Goal: Task Accomplishment & Management: Complete application form

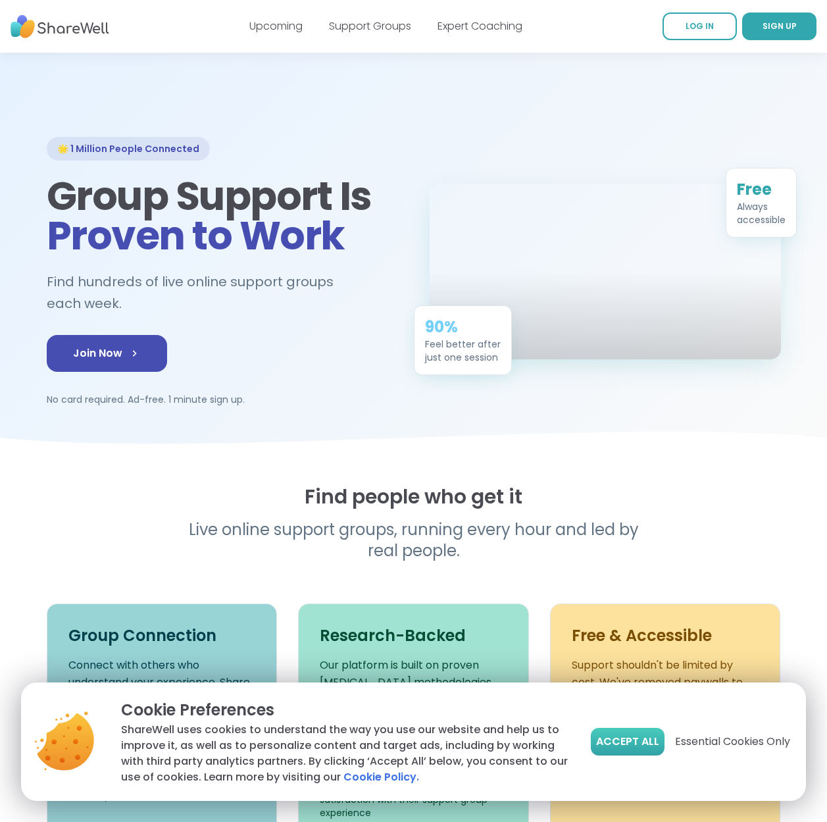
click at [640, 751] on button "Accept All" at bounding box center [628, 742] width 74 height 28
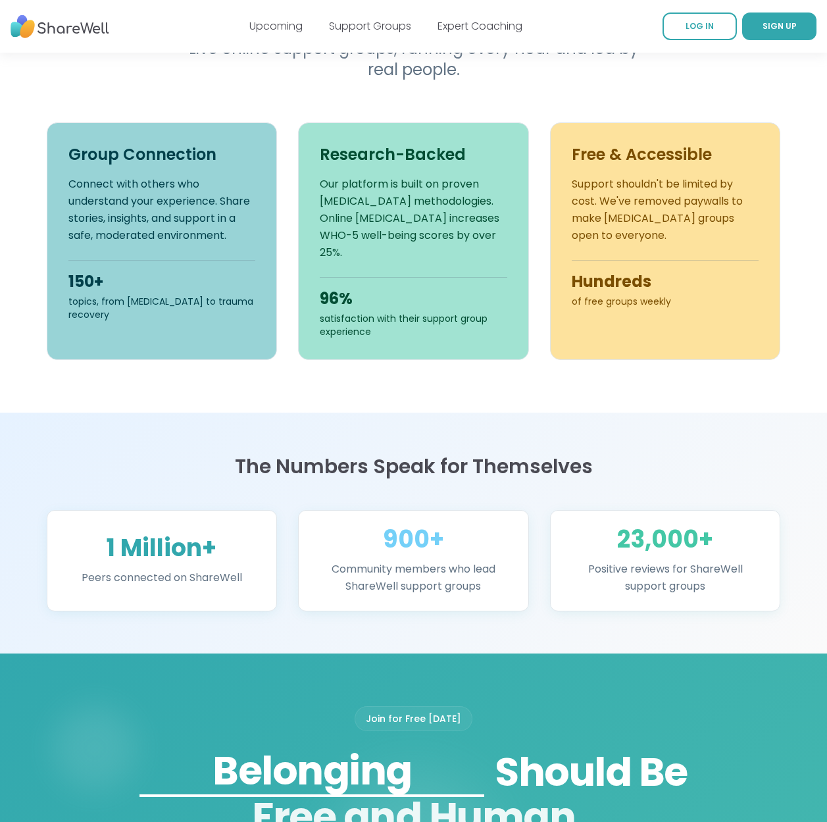
scroll to position [807, 0]
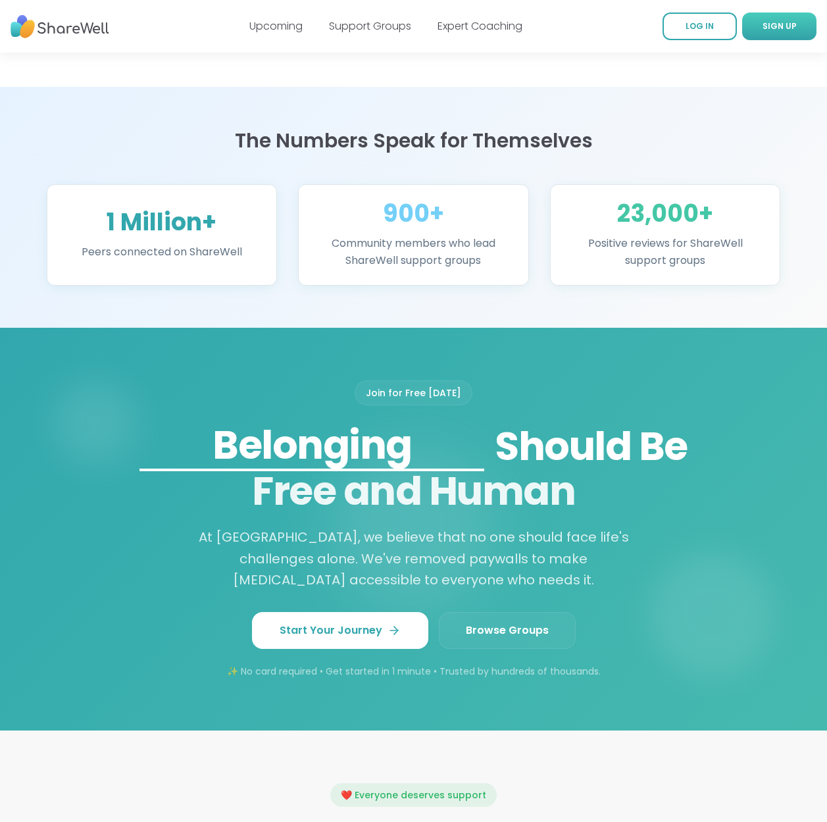
click at [777, 27] on span "SIGN UP" at bounding box center [780, 25] width 34 height 11
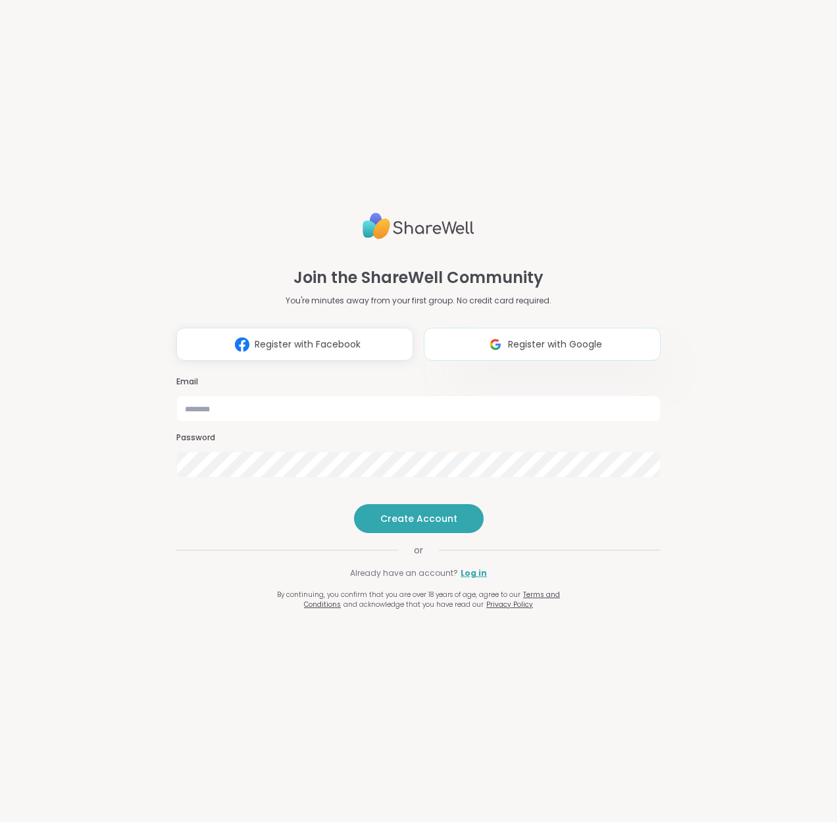
click at [508, 338] on span "Register with Google" at bounding box center [555, 345] width 94 height 14
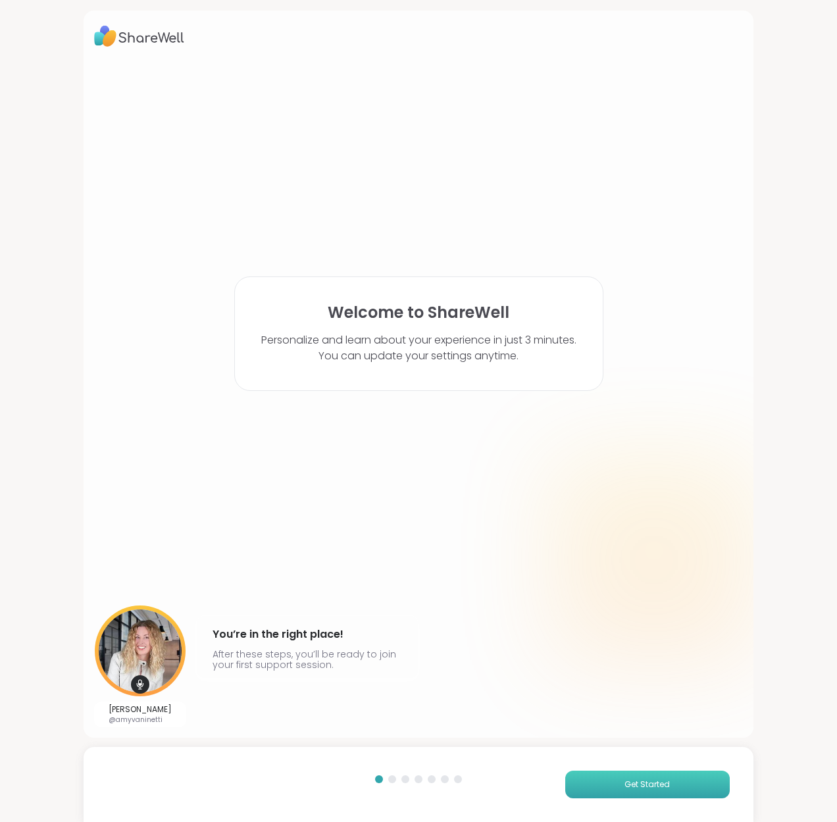
click at [635, 783] on span "Get Started" at bounding box center [647, 785] width 45 height 12
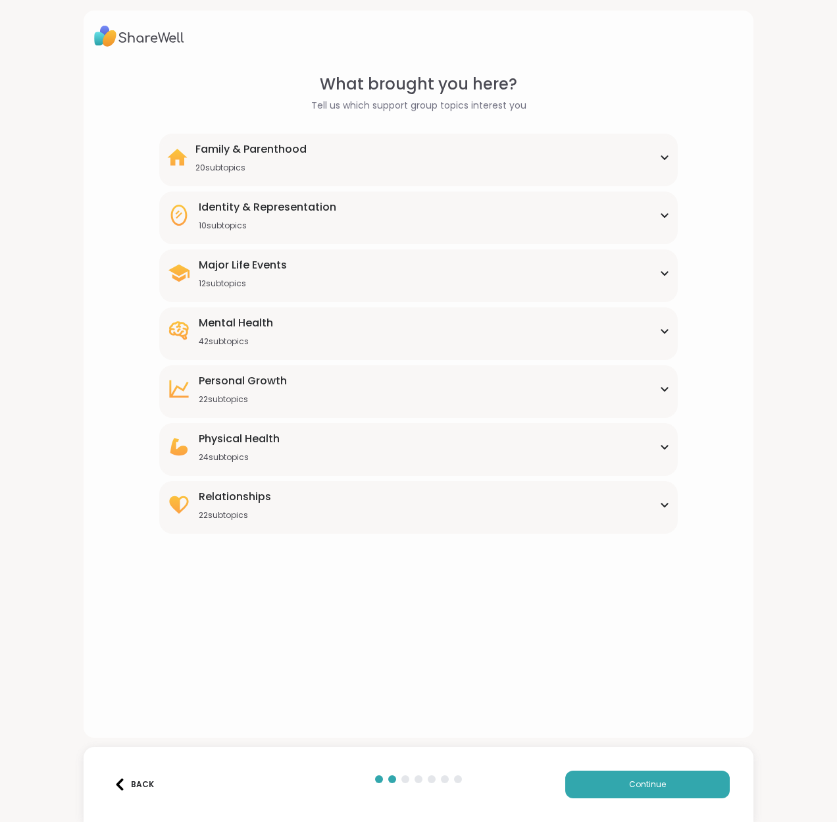
click at [494, 222] on div "Identity & Representation 10 subtopics" at bounding box center [418, 215] width 503 height 32
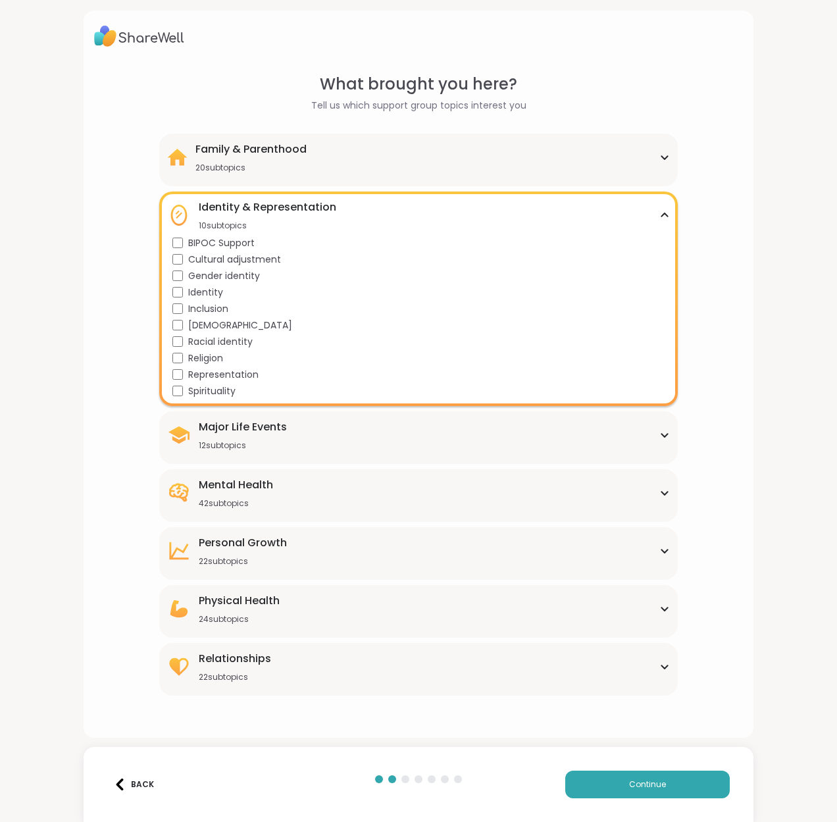
click at [247, 487] on div "Mental Health" at bounding box center [236, 485] width 74 height 16
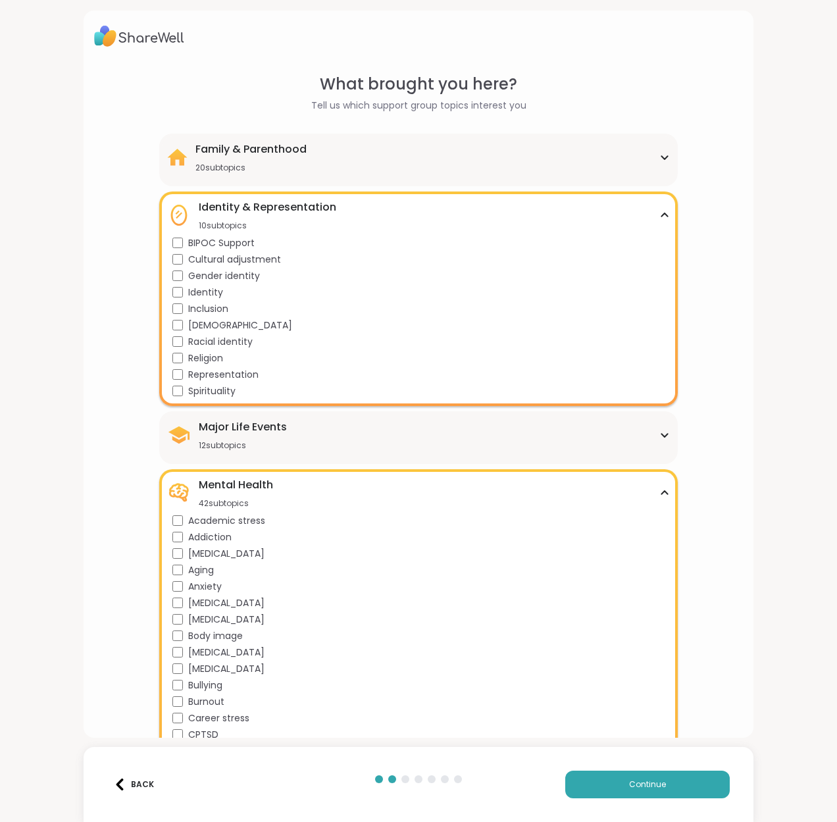
scroll to position [197, 0]
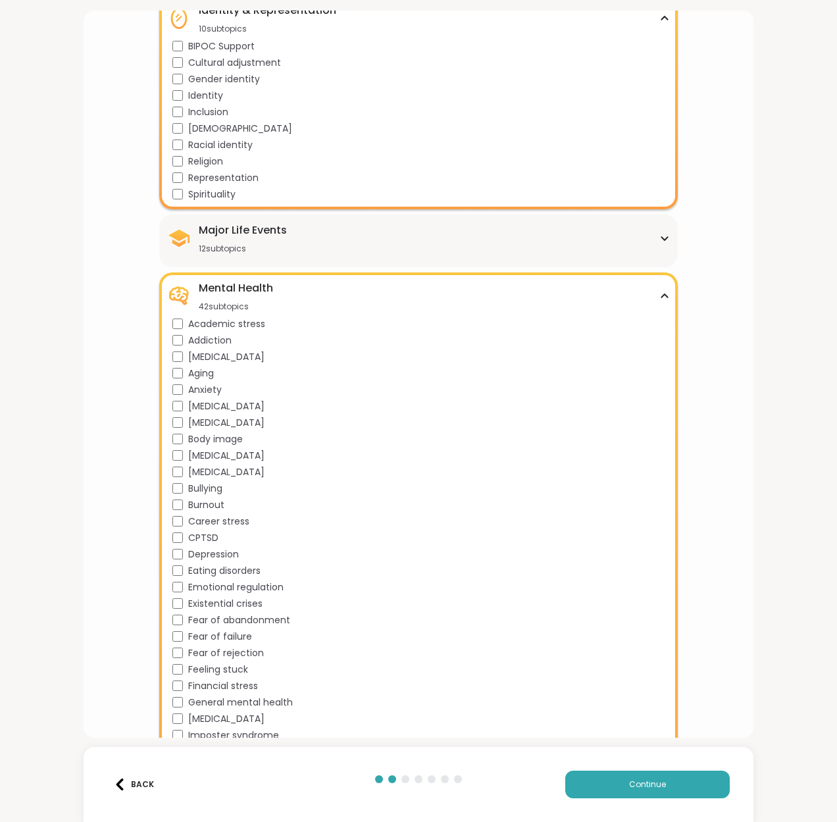
click at [257, 240] on div "Major Life Events 12 subtopics" at bounding box center [243, 238] width 88 height 32
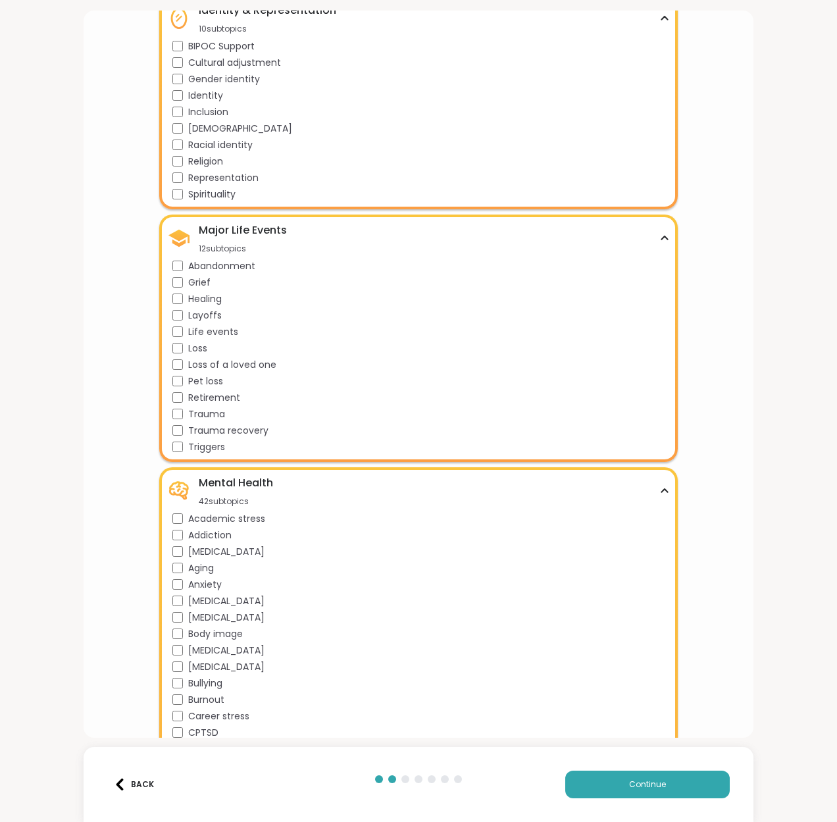
click at [266, 244] on div "12 subtopics" at bounding box center [243, 249] width 88 height 11
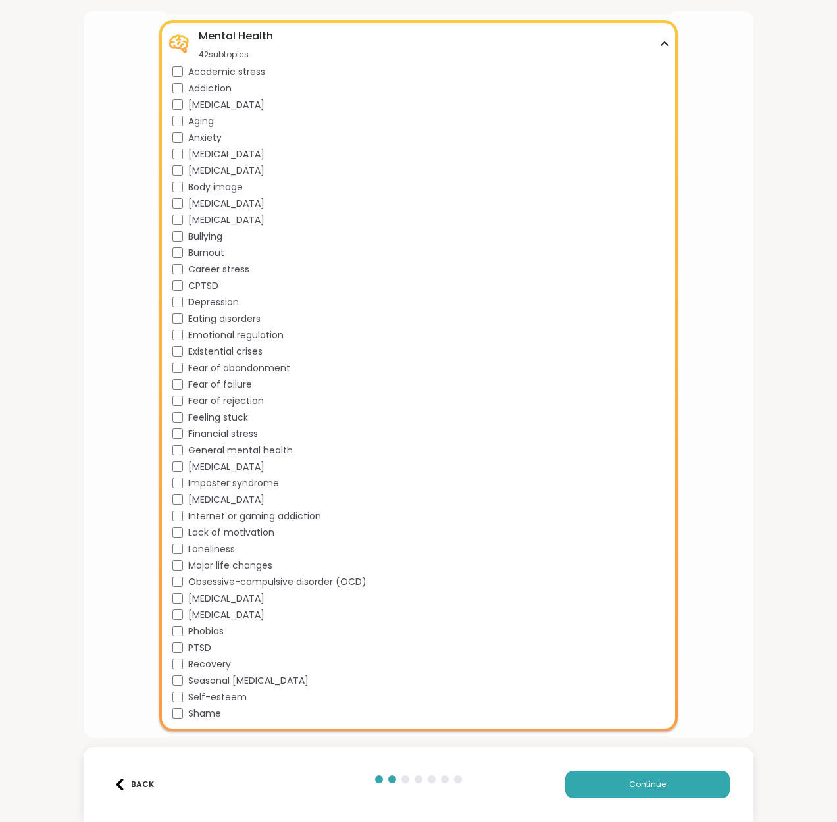
scroll to position [575, 0]
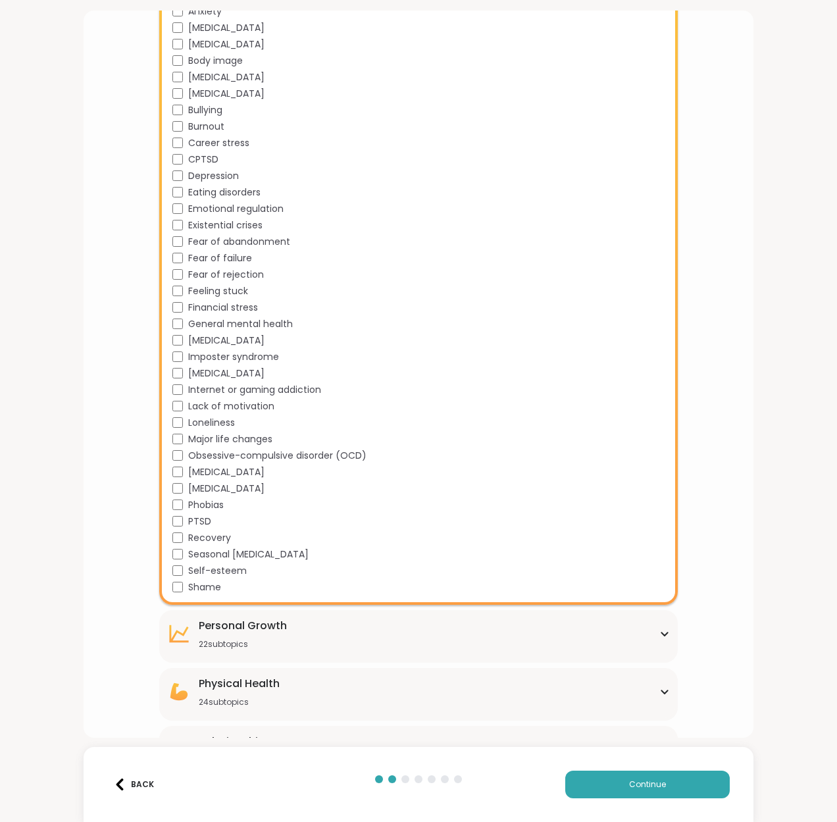
click at [236, 639] on div "22 subtopics" at bounding box center [243, 644] width 88 height 11
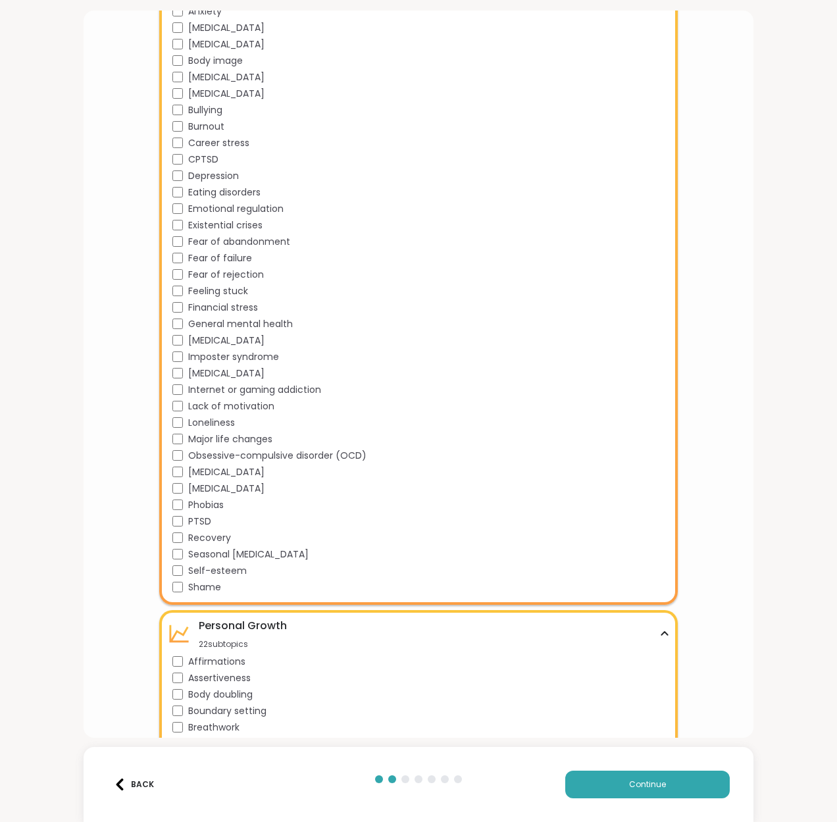
scroll to position [960, 0]
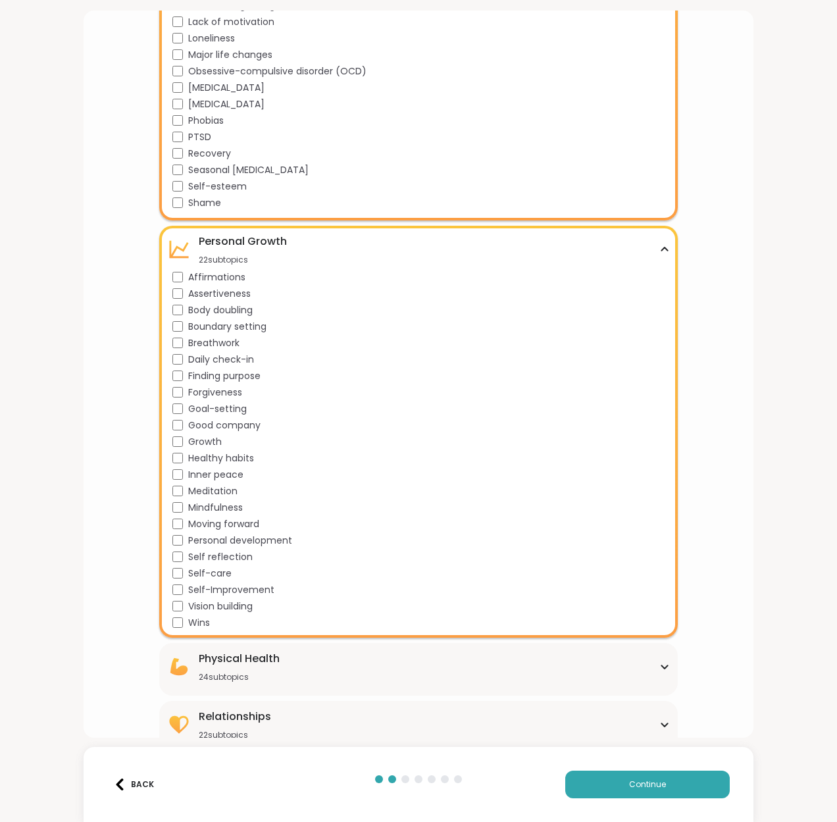
click at [246, 313] on span "Body doubling" at bounding box center [220, 310] width 65 height 14
click at [218, 507] on span "Mindfulness" at bounding box center [215, 508] width 55 height 14
click at [215, 557] on span "Self reflection" at bounding box center [220, 557] width 65 height 14
click at [213, 573] on span "Self-care" at bounding box center [209, 574] width 43 height 14
click at [211, 676] on div "24 subtopics" at bounding box center [239, 677] width 81 height 11
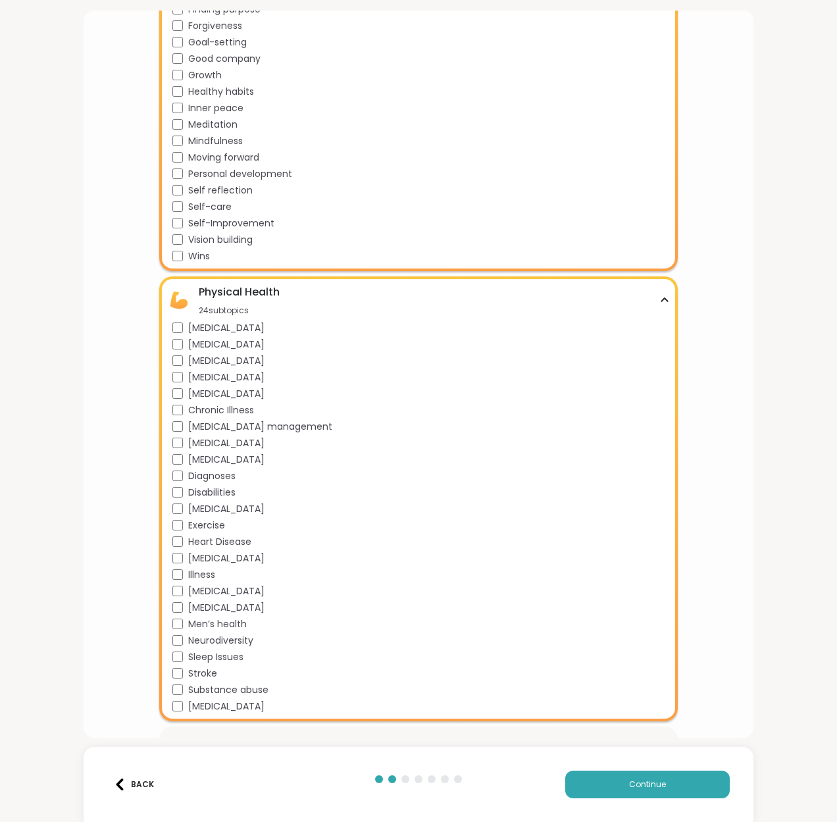
scroll to position [1368, 0]
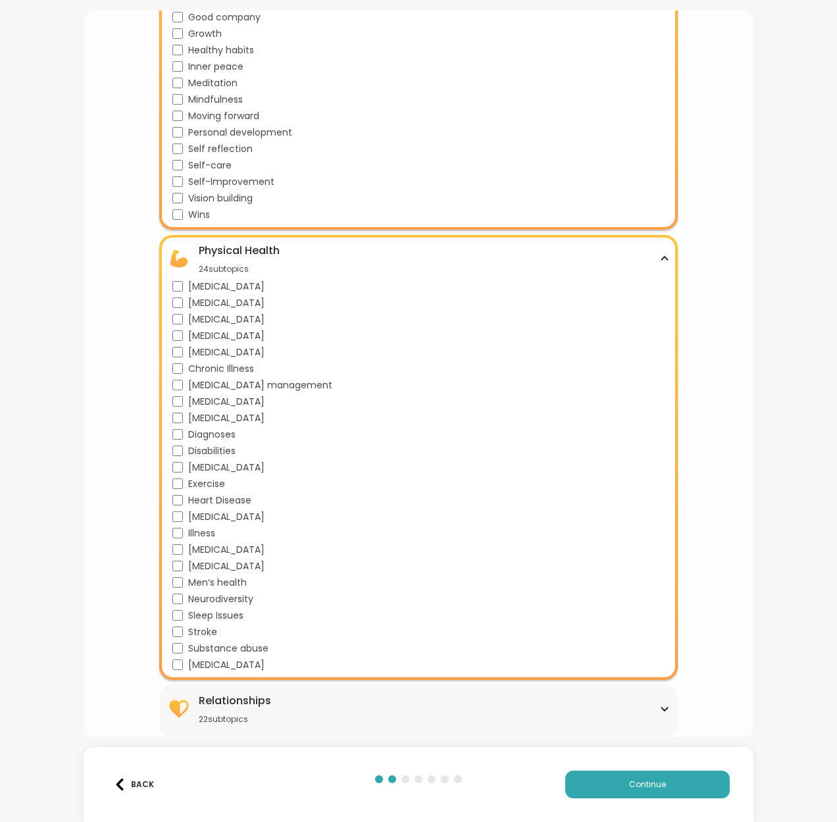
click at [272, 710] on div "Relationships 22 subtopics" at bounding box center [418, 709] width 503 height 32
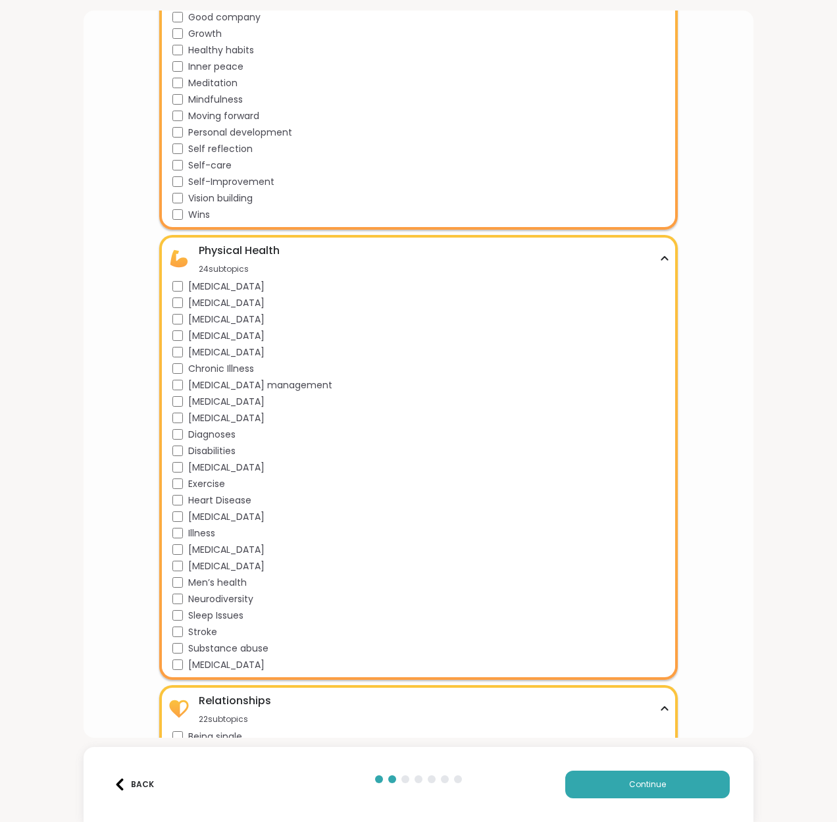
scroll to position [1727, 0]
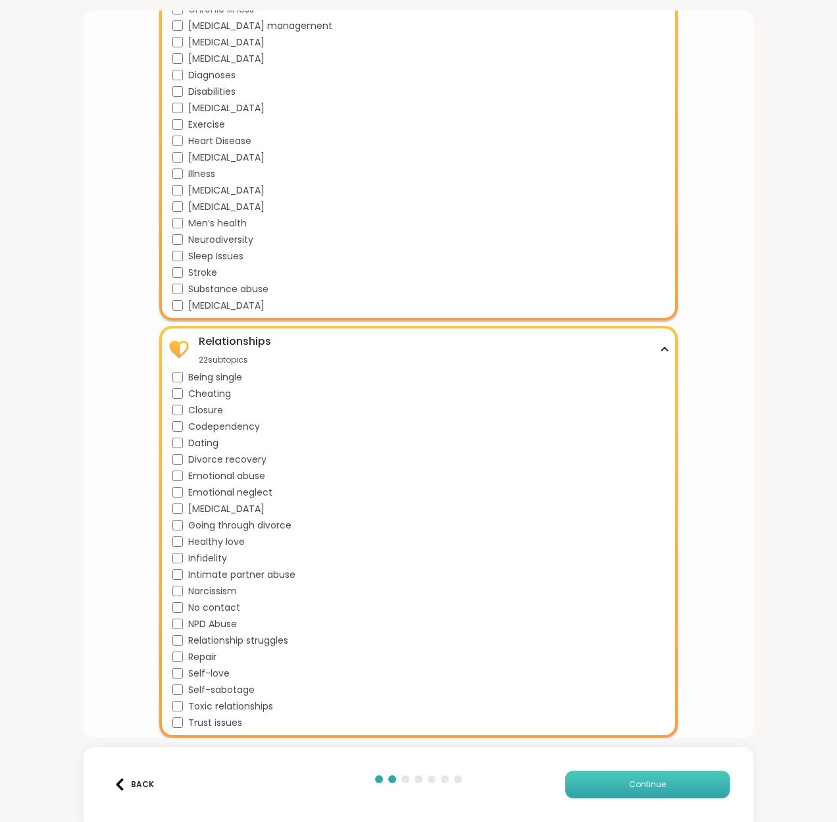
click at [646, 783] on span "Continue" at bounding box center [647, 785] width 37 height 12
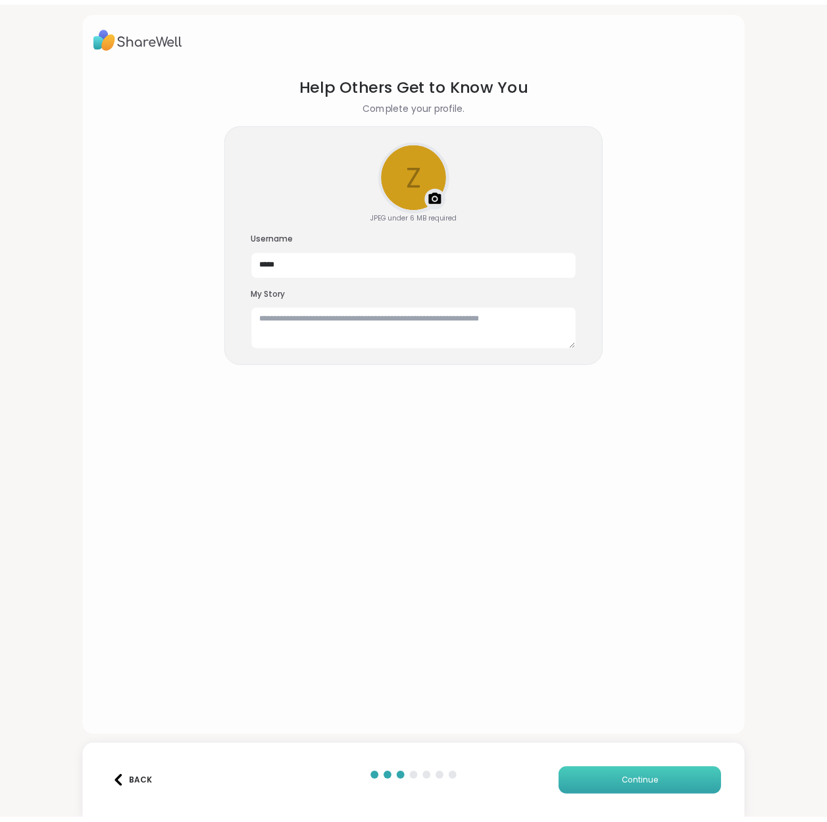
scroll to position [0, 0]
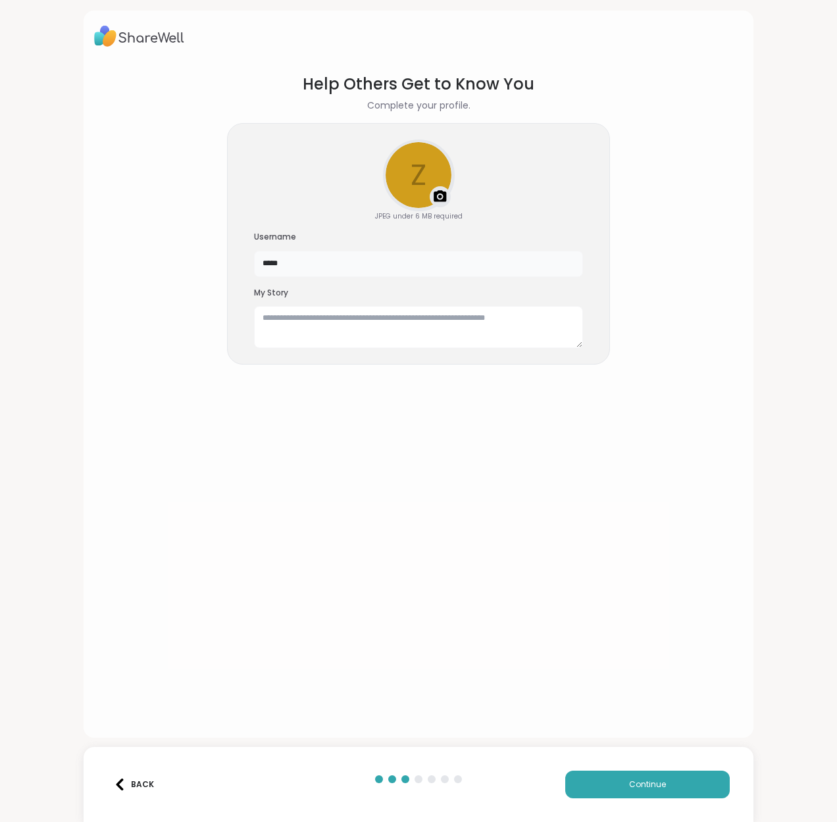
click at [428, 265] on input "*****" at bounding box center [418, 264] width 329 height 26
type input "**********"
click at [416, 174] on div "Upload a profile photo" at bounding box center [418, 175] width 69 height 69
click at [640, 793] on button "Continue" at bounding box center [647, 785] width 165 height 28
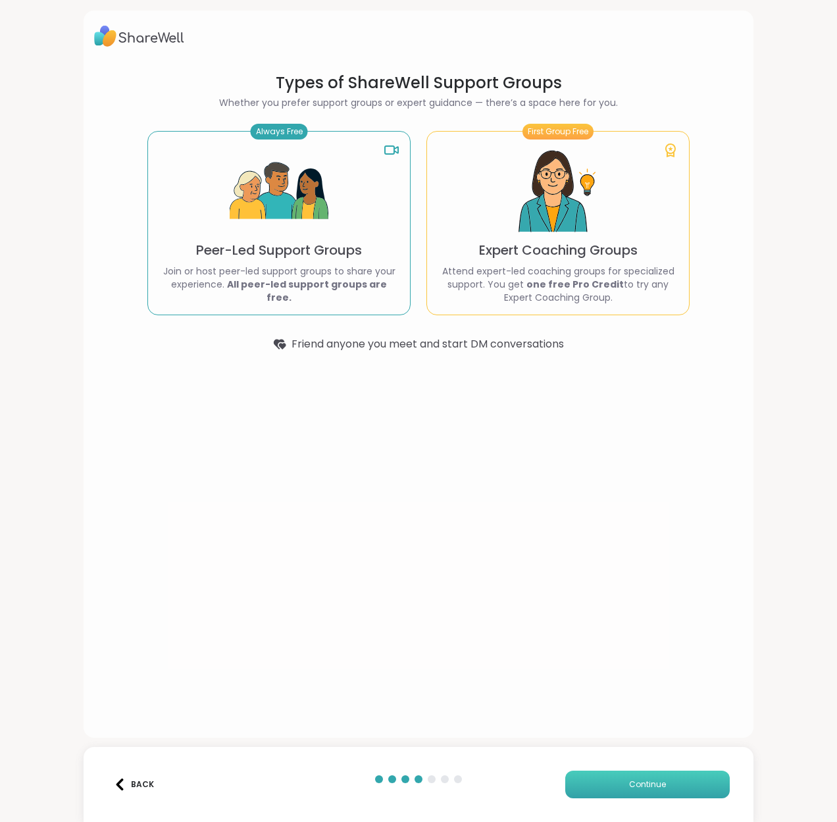
click at [588, 779] on button "Continue" at bounding box center [647, 785] width 165 height 28
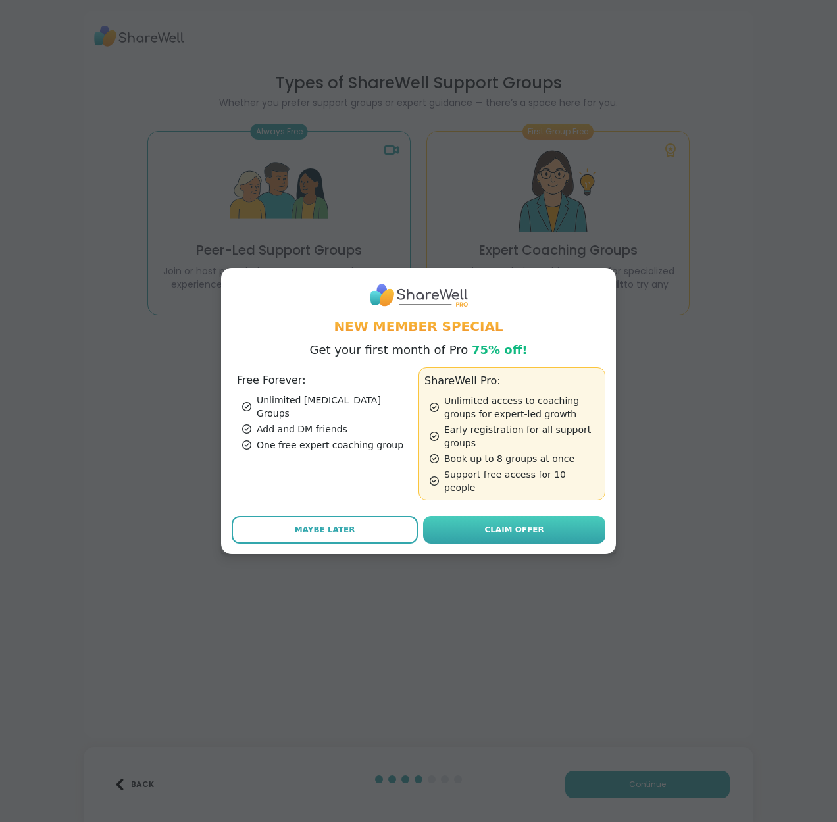
click at [505, 530] on link "Claim Offer" at bounding box center [514, 530] width 182 height 28
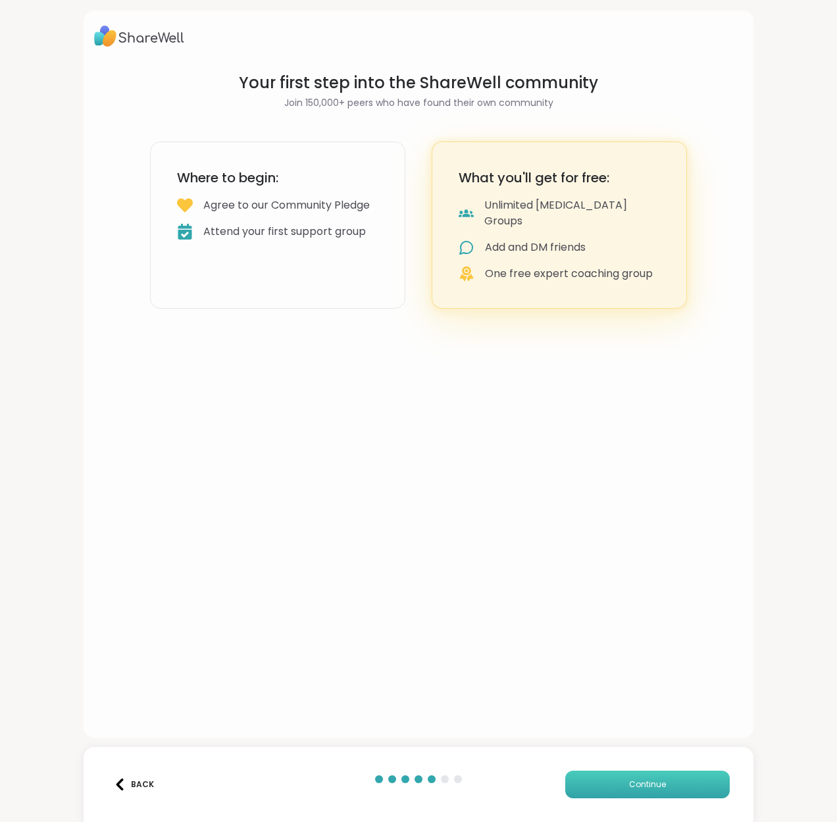
click at [613, 788] on button "Continue" at bounding box center [647, 785] width 165 height 28
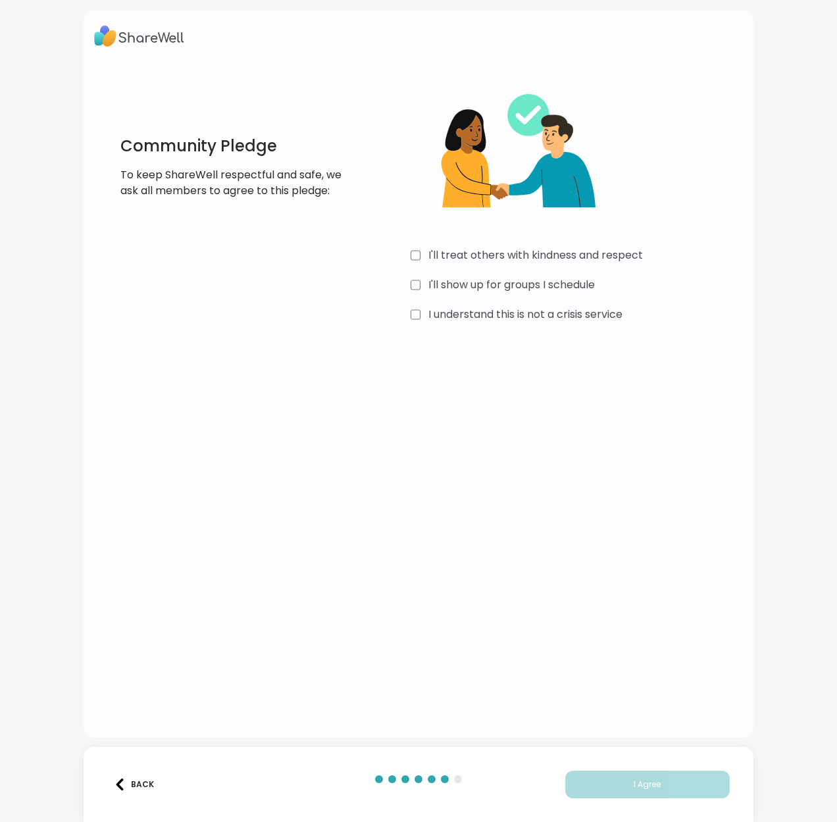
click at [478, 253] on label "I'll treat others with kindness and respect" at bounding box center [535, 255] width 215 height 16
click at [479, 282] on label "I'll show up for groups I schedule" at bounding box center [511, 285] width 167 height 16
click at [479, 318] on label "I understand this is not a crisis service" at bounding box center [525, 315] width 194 height 16
click at [646, 782] on span "I Agree" at bounding box center [647, 785] width 27 height 12
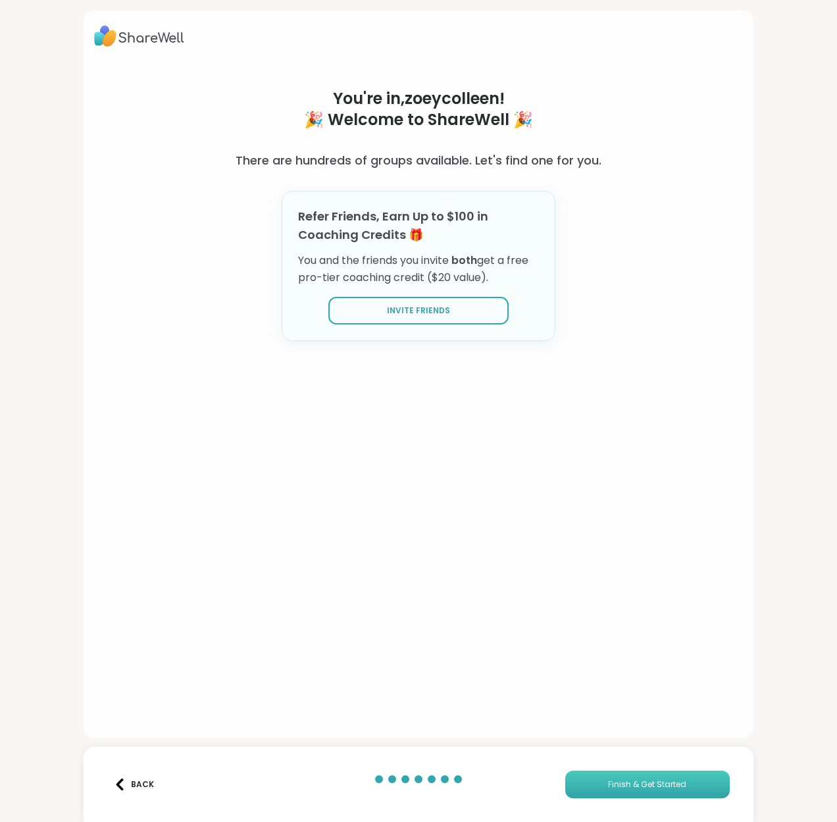
click at [620, 781] on span "Finish & Get Started" at bounding box center [647, 785] width 78 height 12
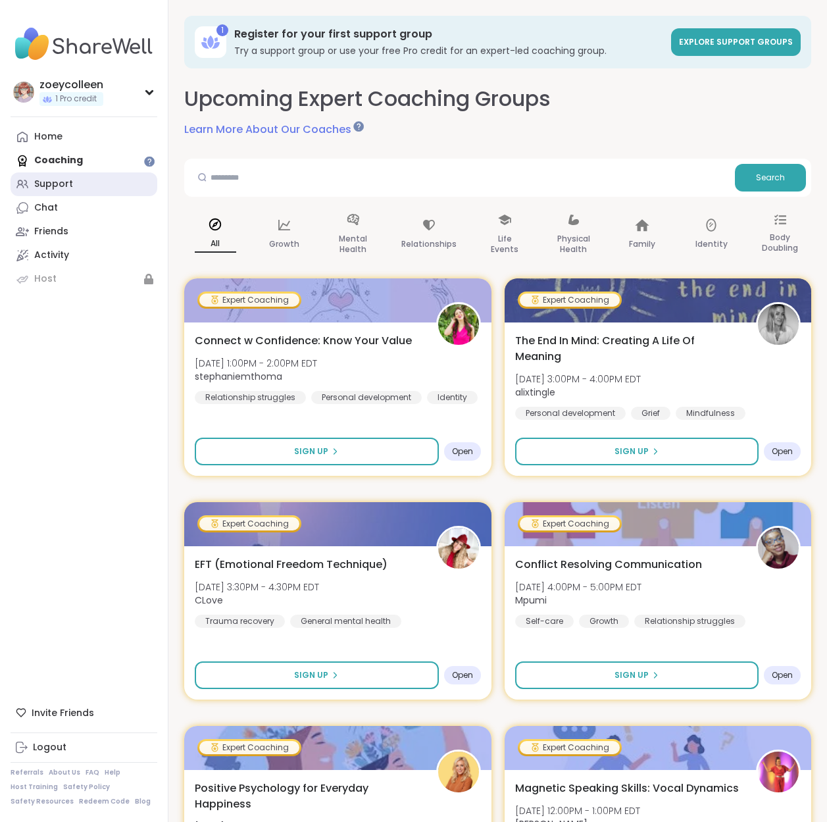
click at [49, 186] on div "Support" at bounding box center [53, 184] width 39 height 13
